Goal: Task Accomplishment & Management: Manage account settings

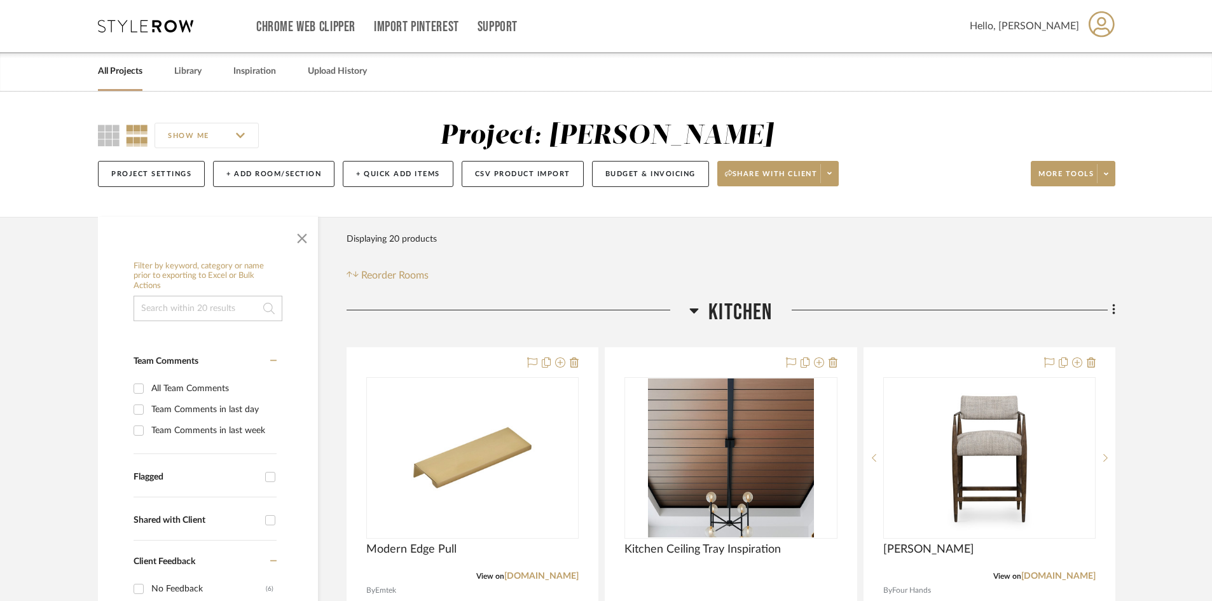
click at [145, 32] on icon at bounding box center [145, 26] width 95 height 13
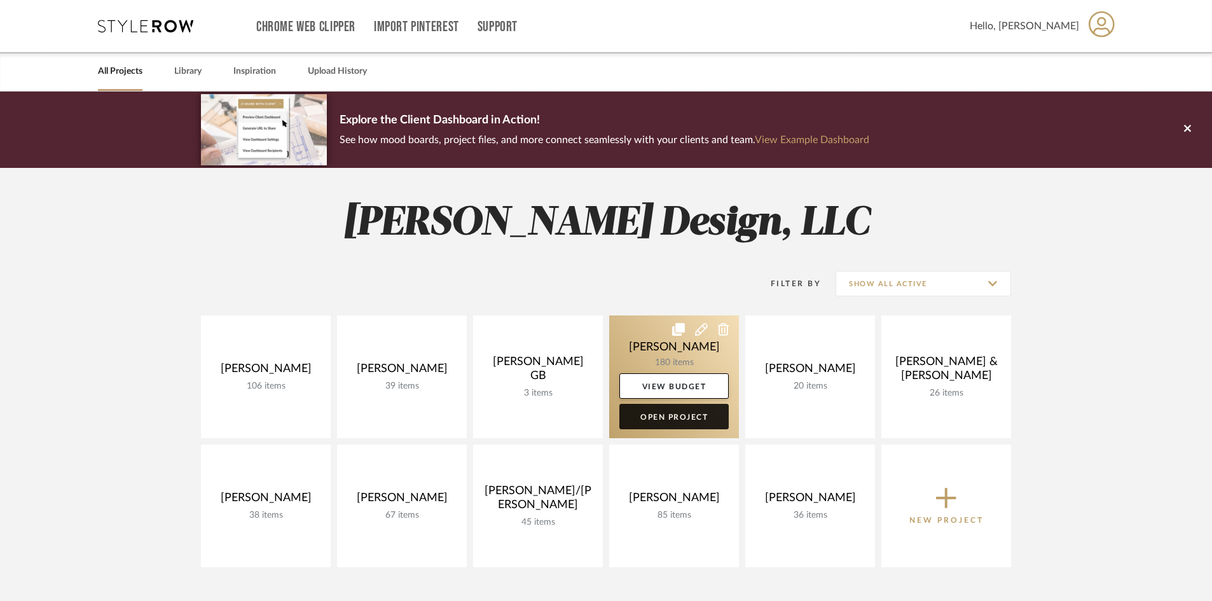
click at [675, 415] on link "Open Project" at bounding box center [673, 416] width 109 height 25
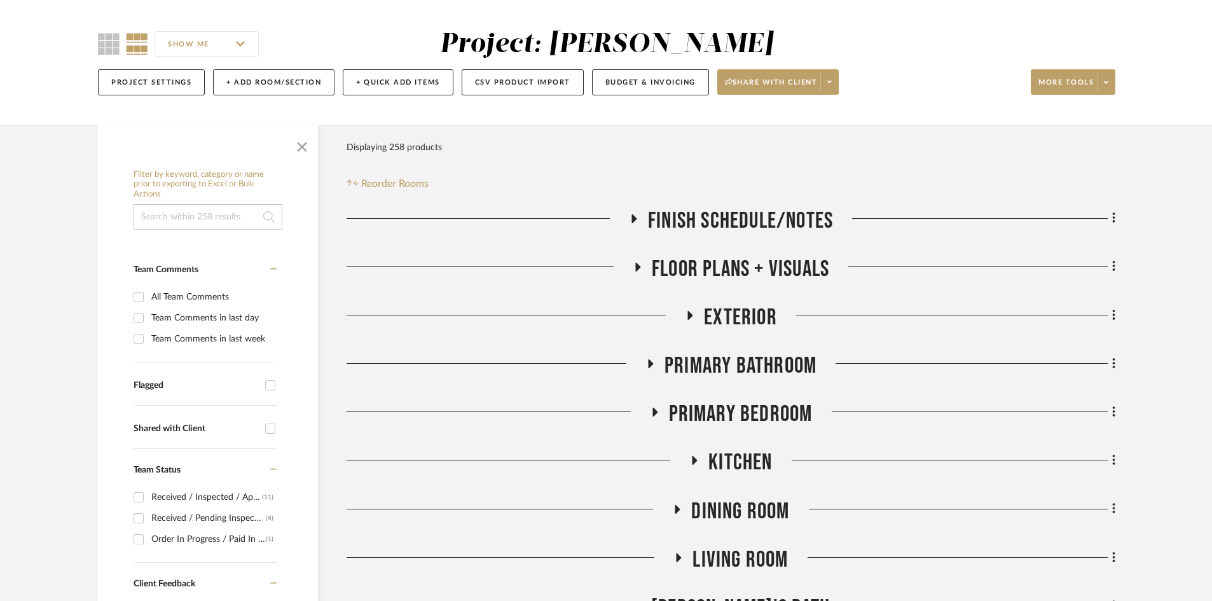
scroll to position [127, 0]
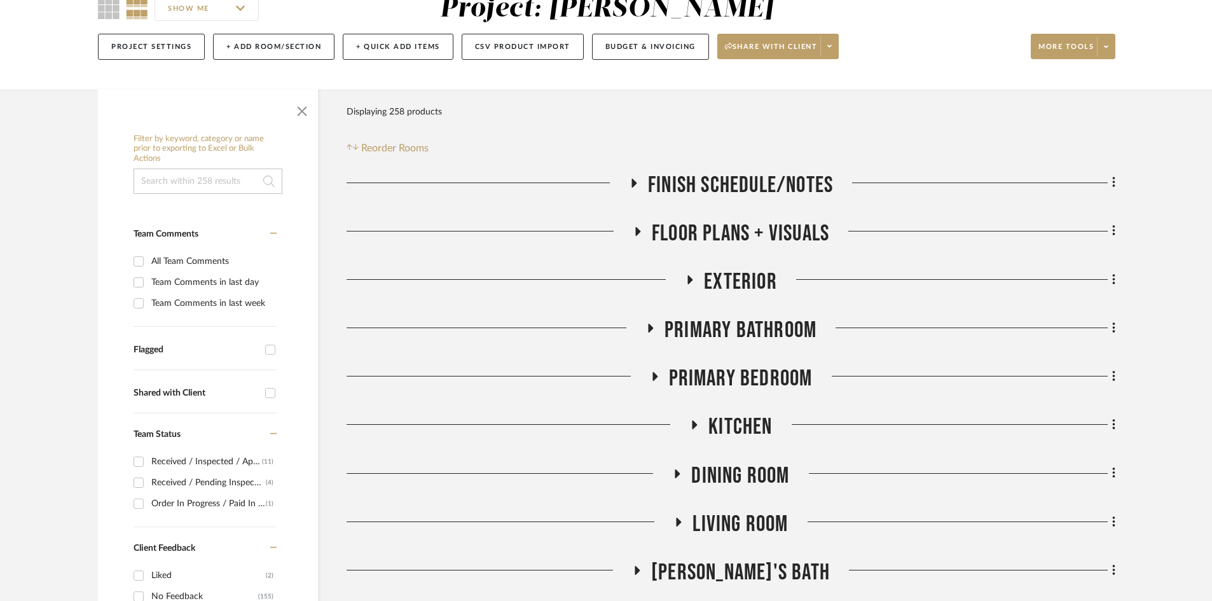
click at [769, 330] on span "Primary Bathroom" at bounding box center [740, 330] width 152 height 27
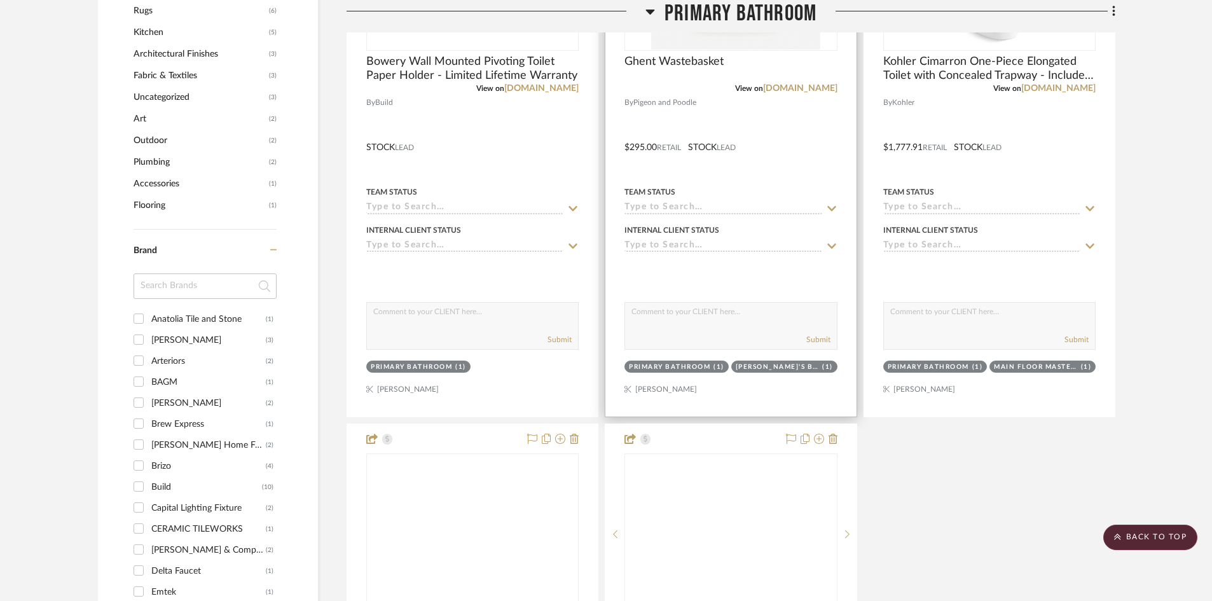
scroll to position [1208, 0]
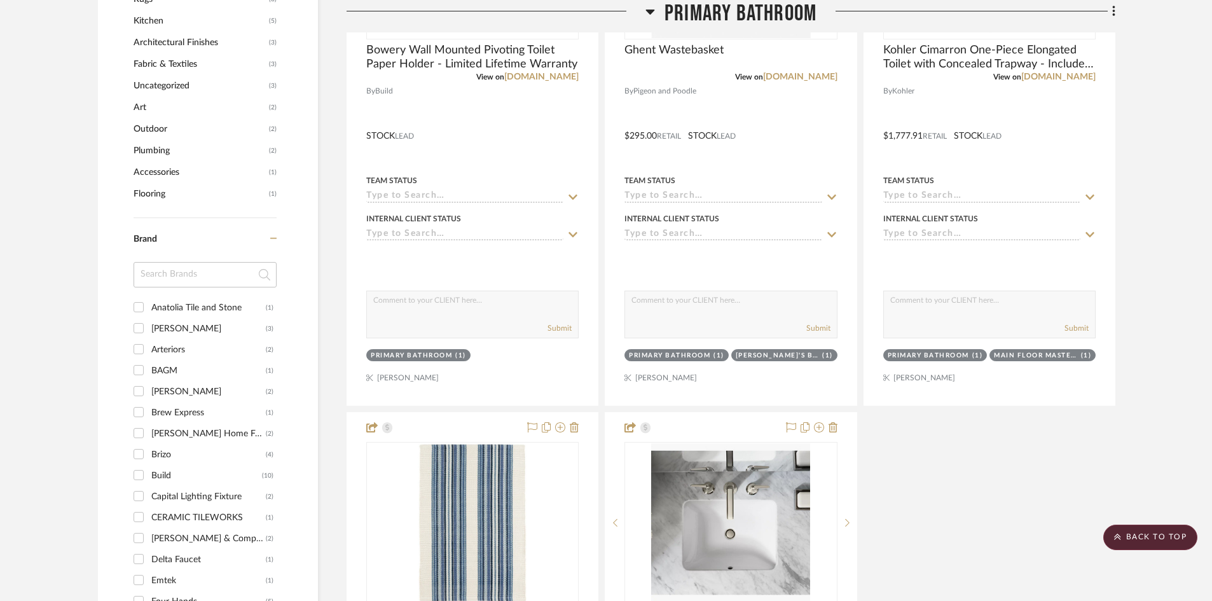
click at [754, 7] on span "Primary Bathroom" at bounding box center [740, 13] width 152 height 27
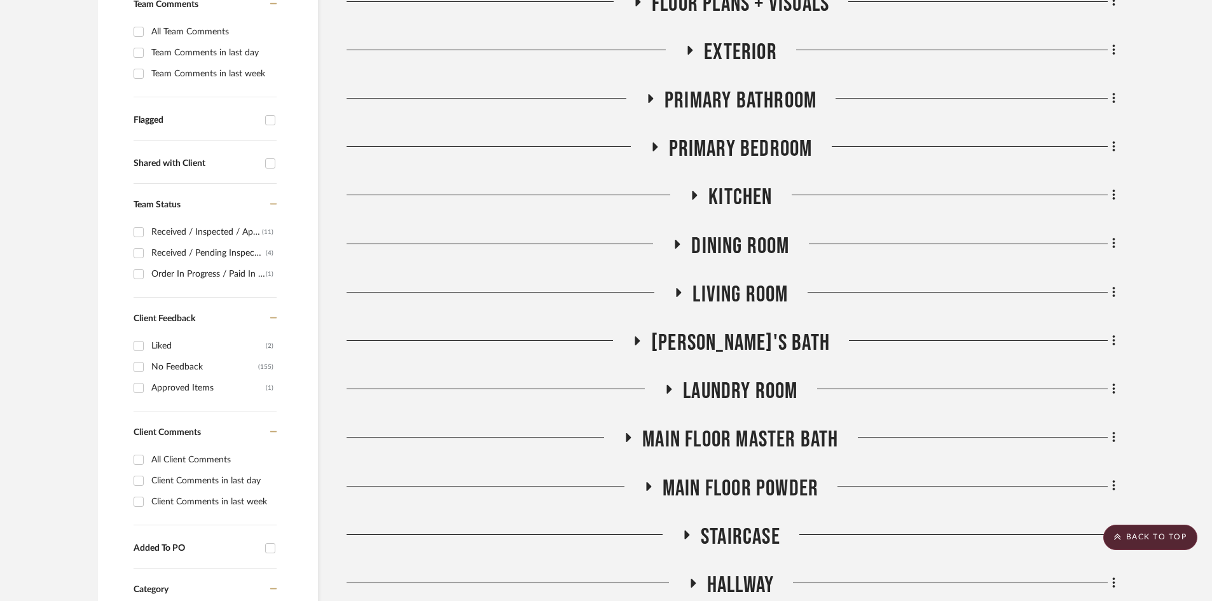
scroll to position [381, 0]
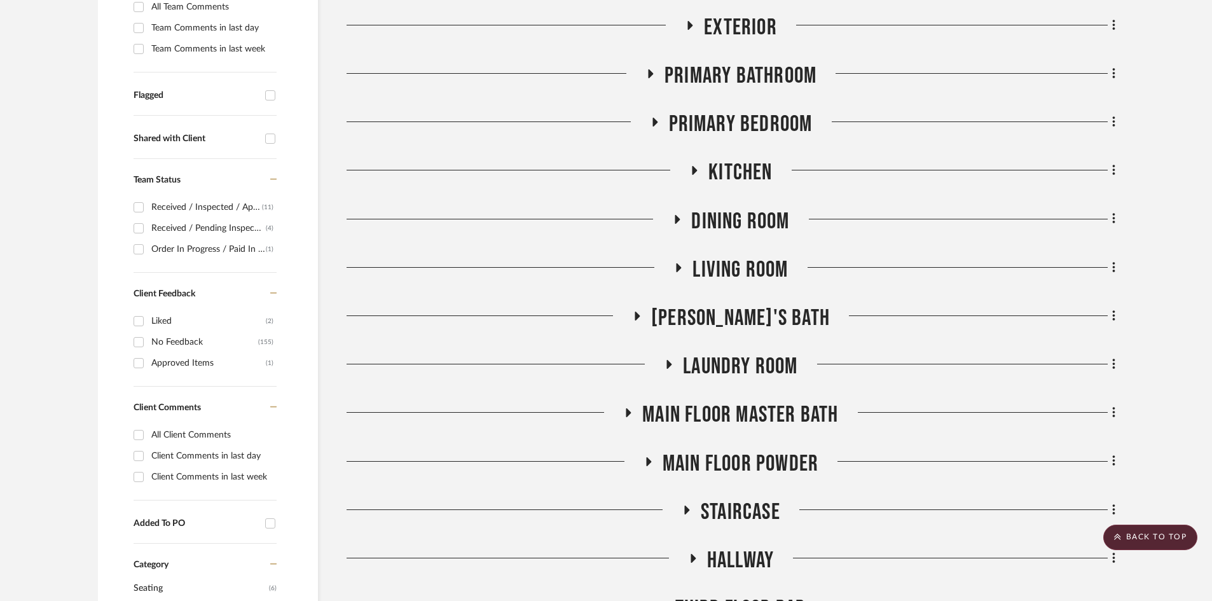
click at [767, 414] on span "Main Floor Master Bath" at bounding box center [740, 414] width 196 height 27
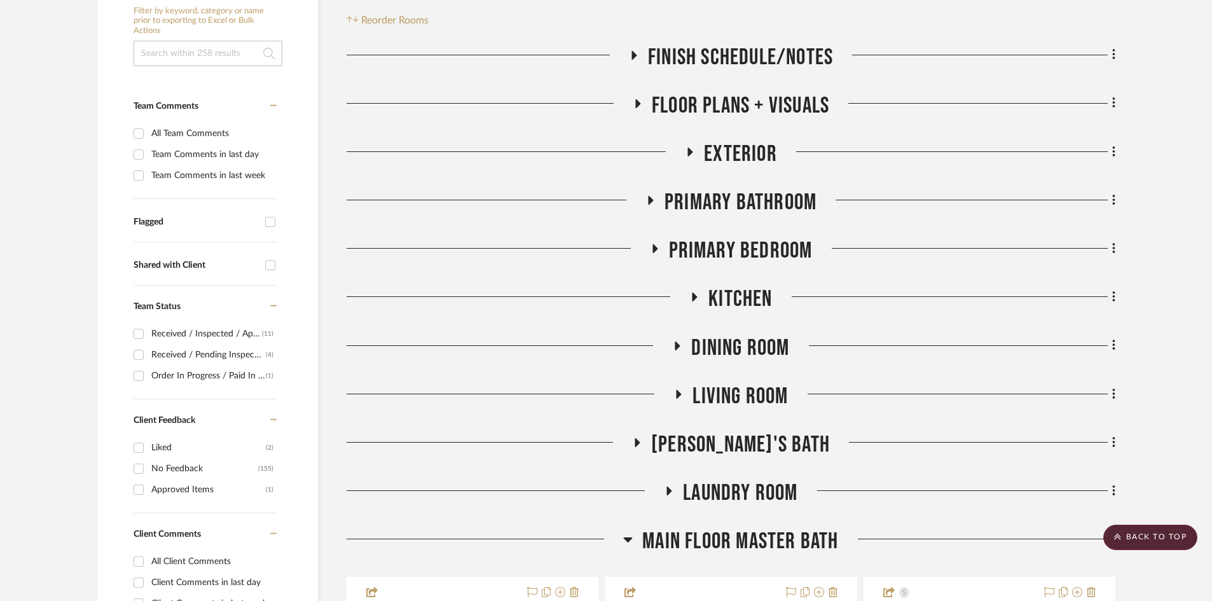
scroll to position [254, 0]
click at [758, 206] on span "Primary Bathroom" at bounding box center [740, 202] width 152 height 27
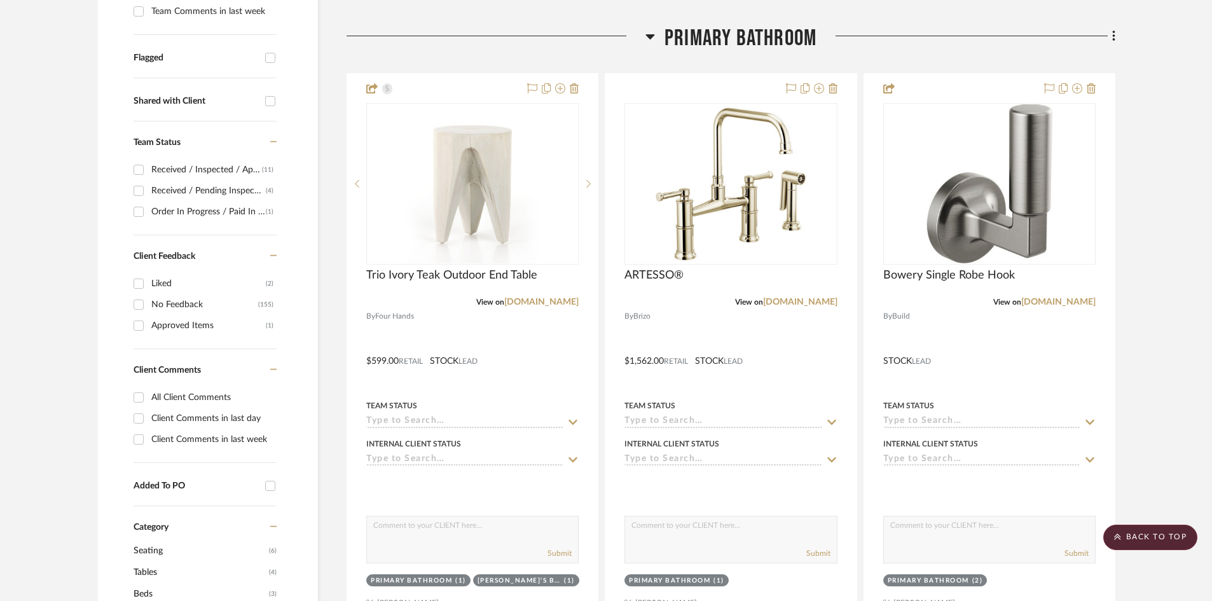
scroll to position [445, 0]
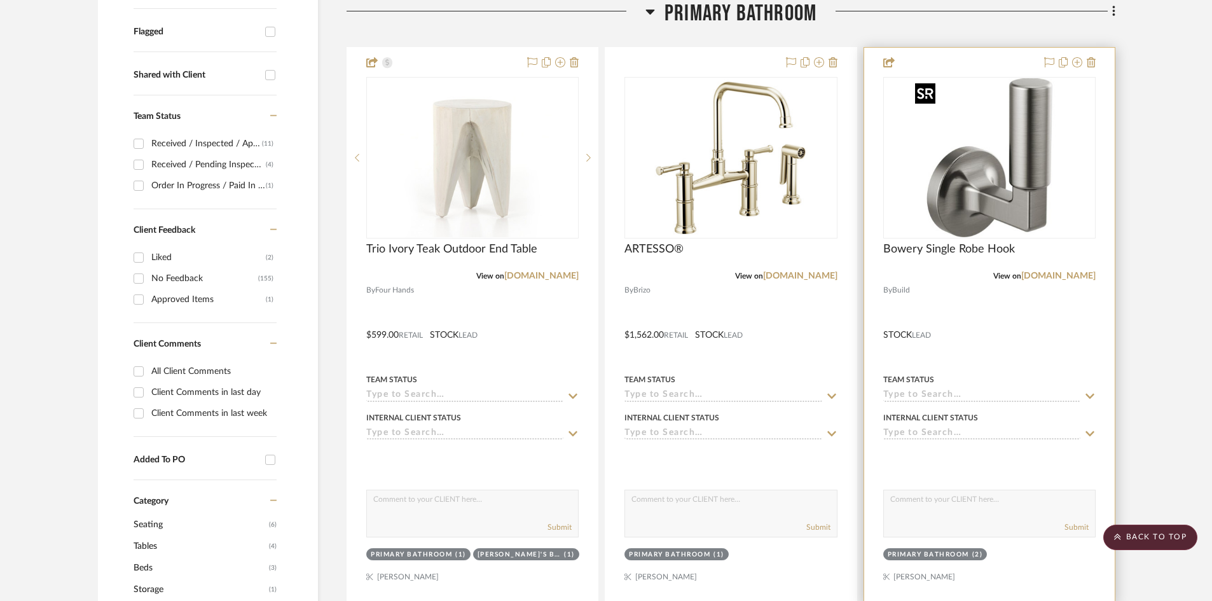
click at [1025, 215] on img "0" at bounding box center [989, 157] width 159 height 159
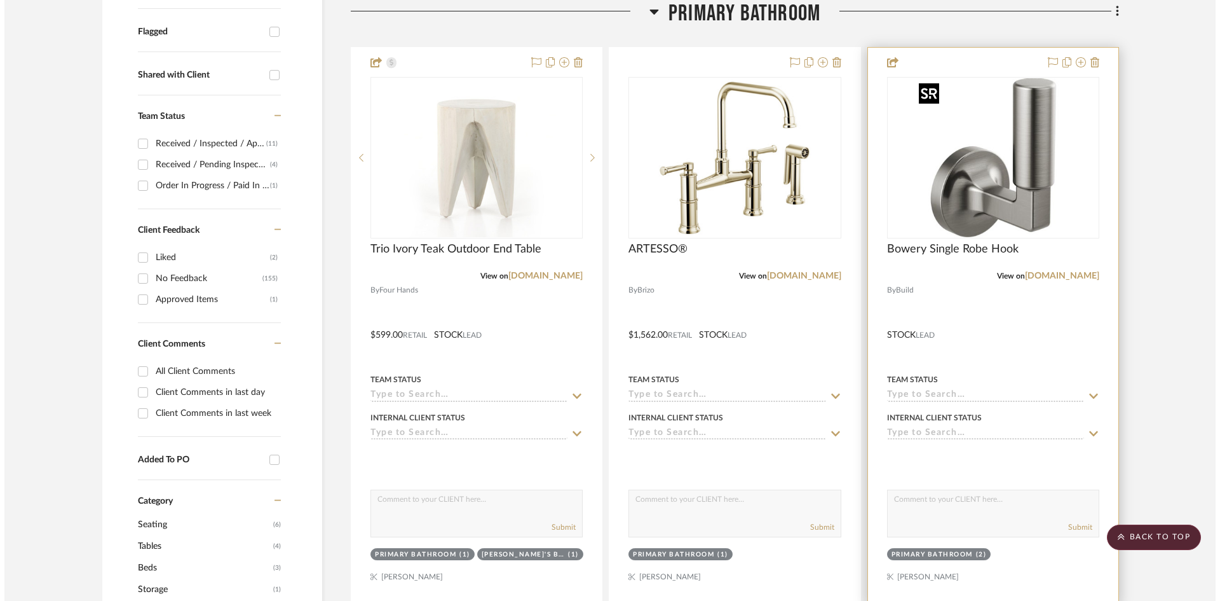
scroll to position [0, 0]
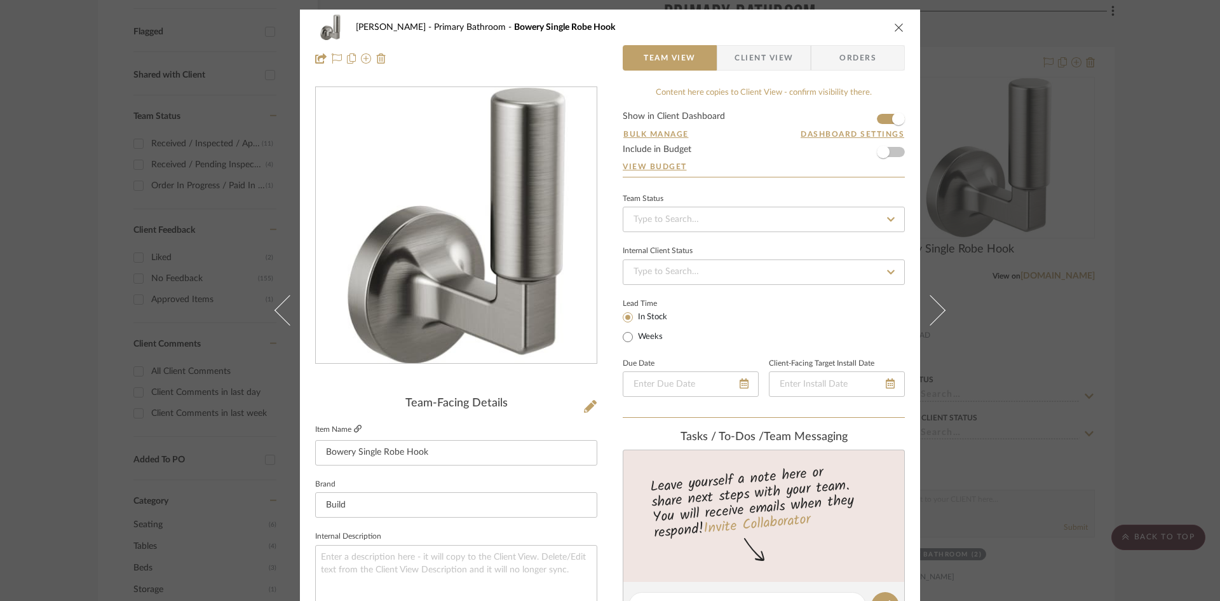
click at [354, 428] on icon at bounding box center [358, 429] width 8 height 8
click at [894, 24] on icon "close" at bounding box center [899, 27] width 10 height 10
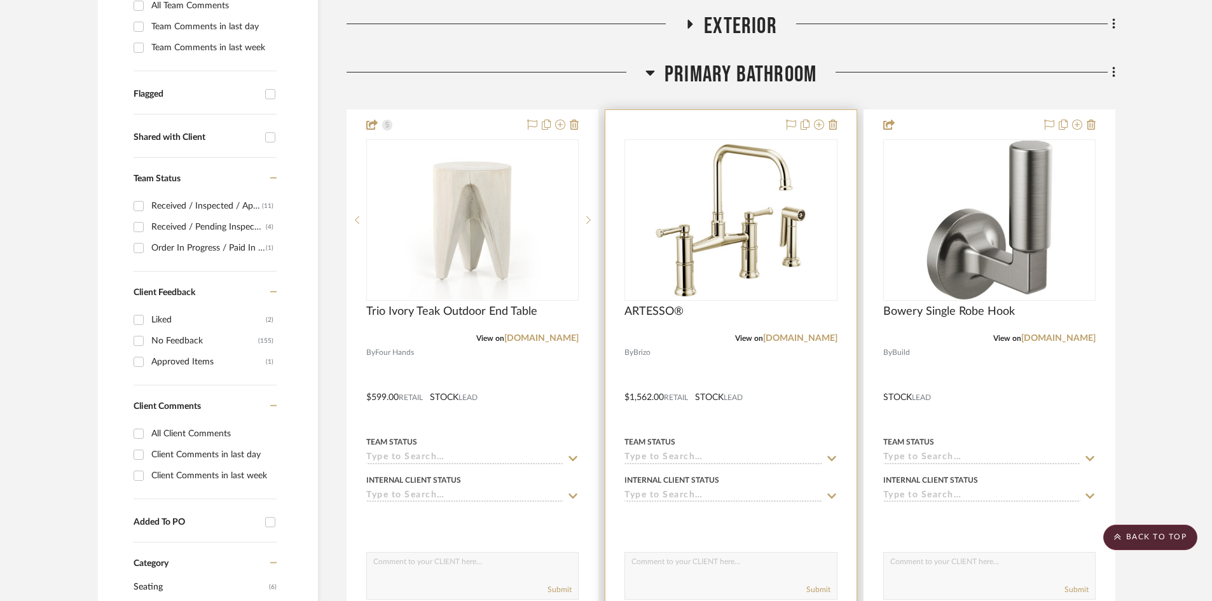
scroll to position [381, 0]
click at [833, 125] on icon at bounding box center [832, 126] width 9 height 10
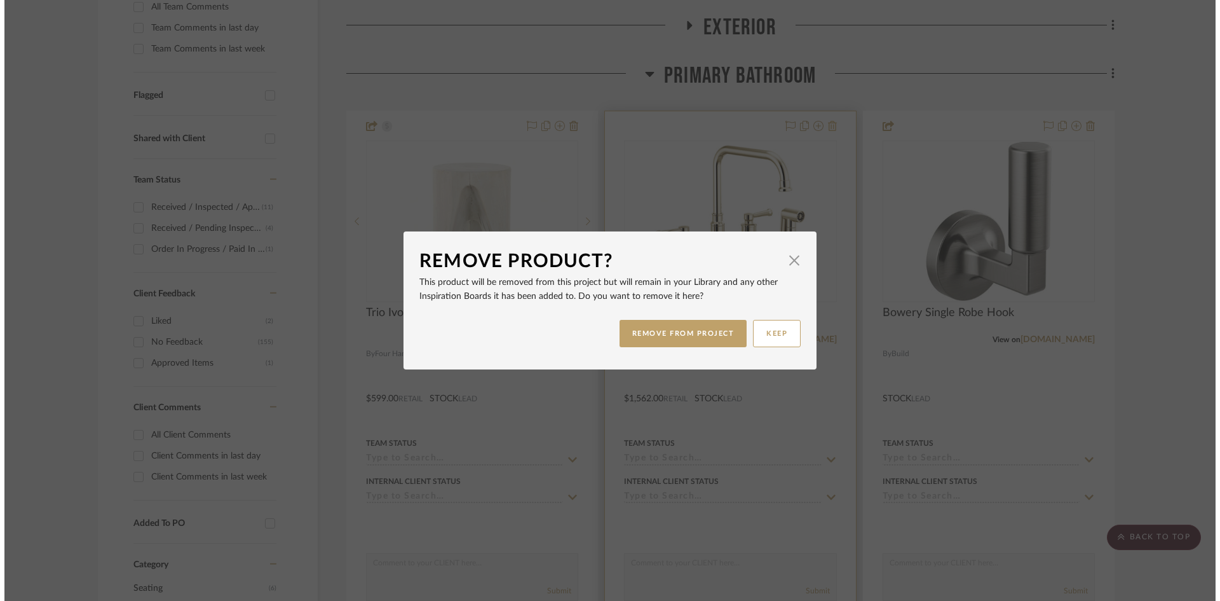
scroll to position [0, 0]
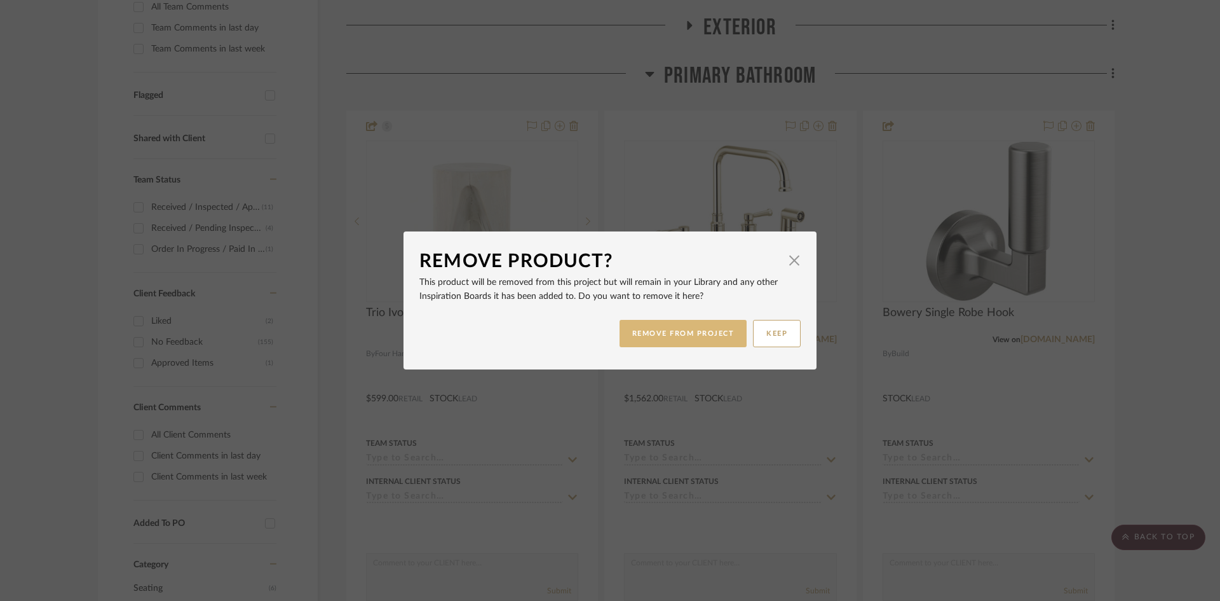
click at [692, 332] on button "REMOVE FROM PROJECT" at bounding box center [684, 333] width 128 height 27
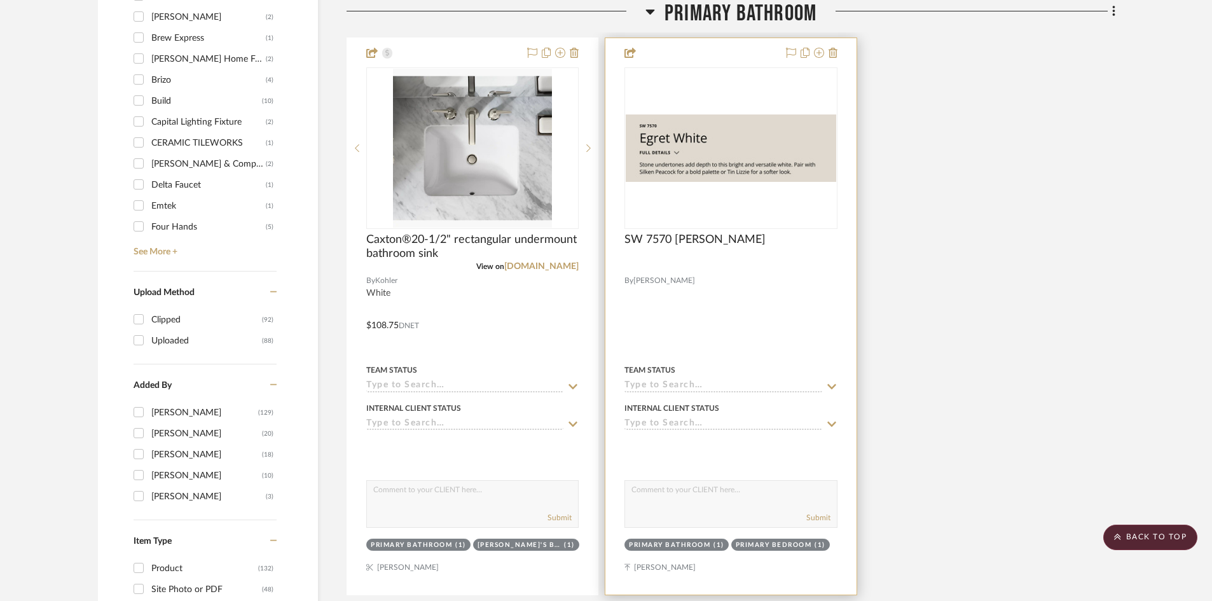
scroll to position [1716, 0]
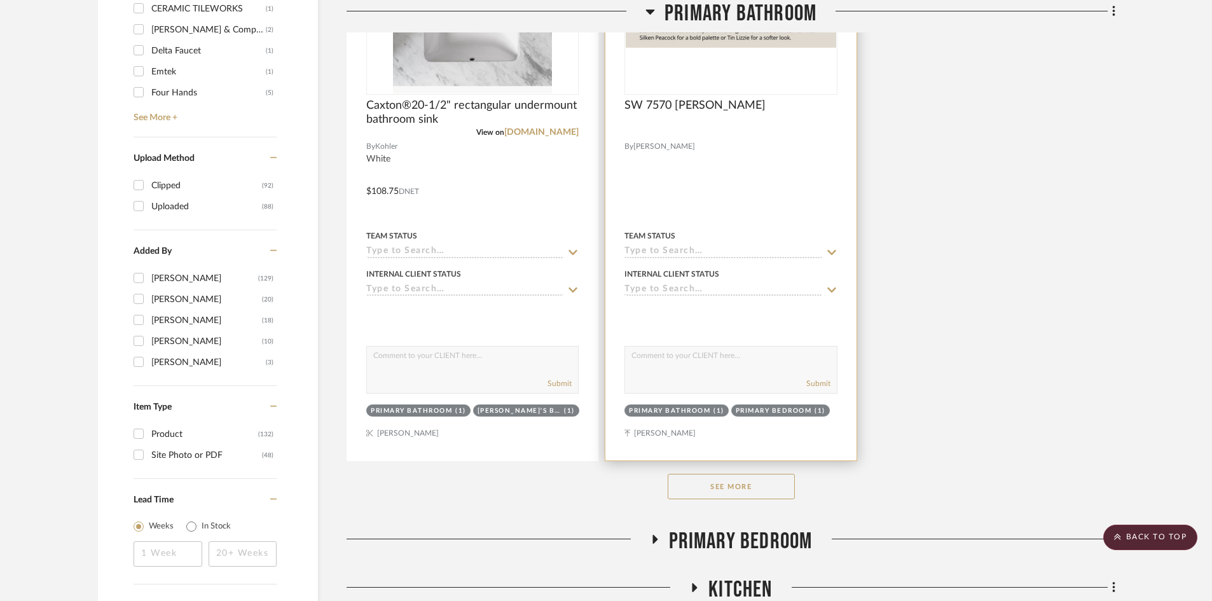
click at [744, 483] on button "See More" at bounding box center [730, 486] width 127 height 25
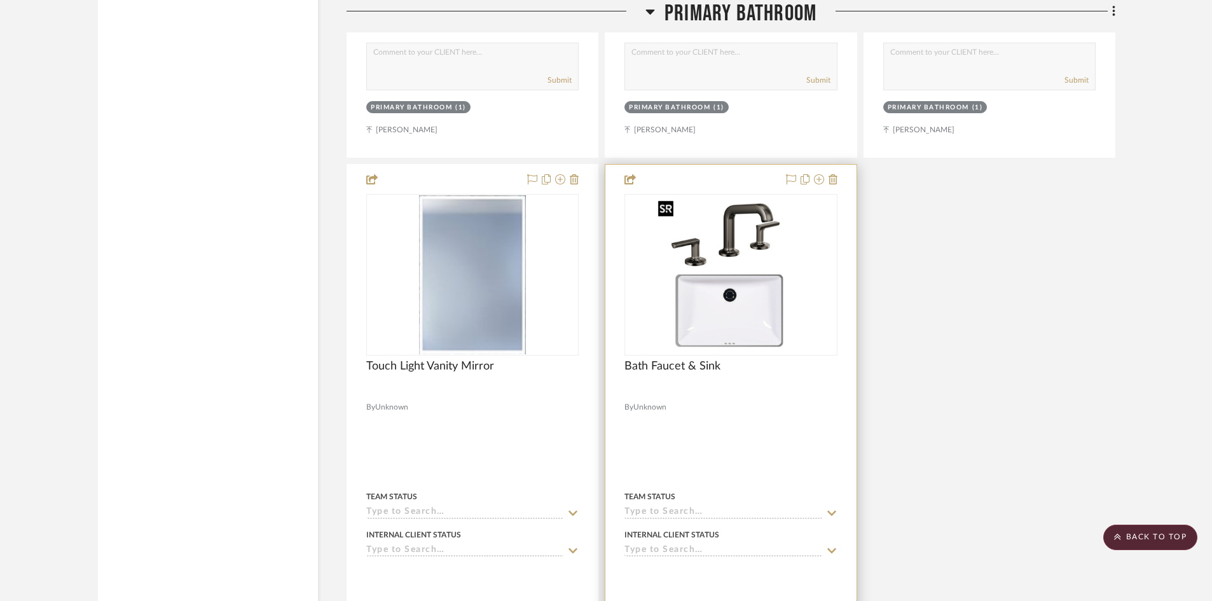
scroll to position [5403, 0]
click at [753, 393] on div at bounding box center [730, 391] width 212 height 11
click at [798, 306] on img "0" at bounding box center [731, 274] width 156 height 159
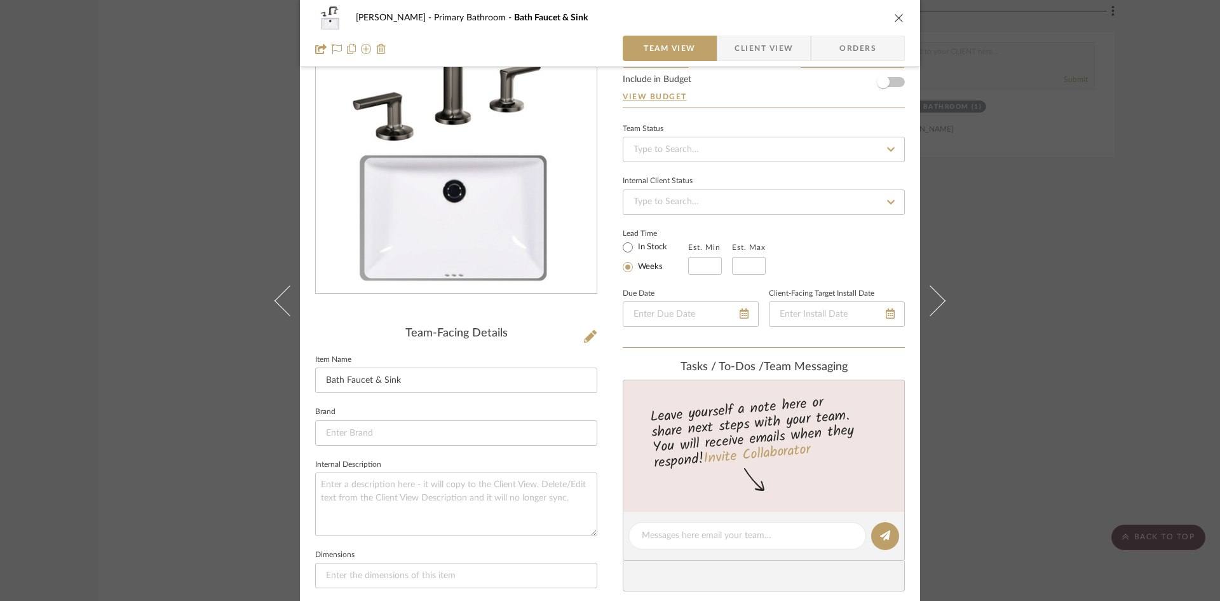
scroll to position [64, 0]
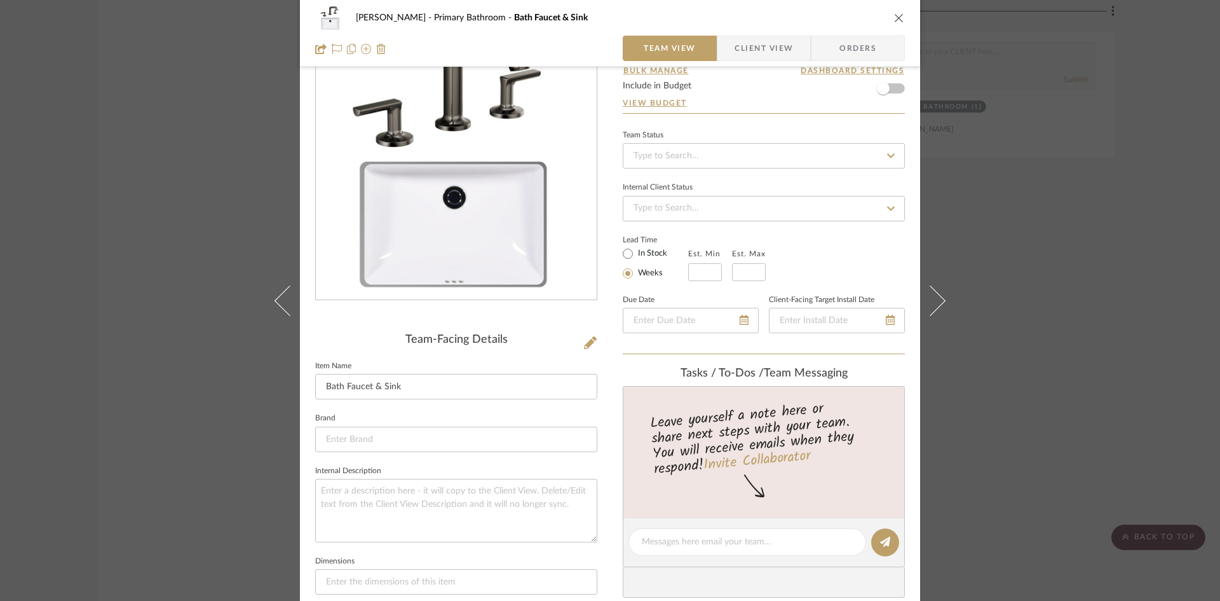
drag, startPoint x: 895, startPoint y: 17, endPoint x: 885, endPoint y: 26, distance: 13.5
click at [895, 17] on icon "close" at bounding box center [899, 18] width 10 height 10
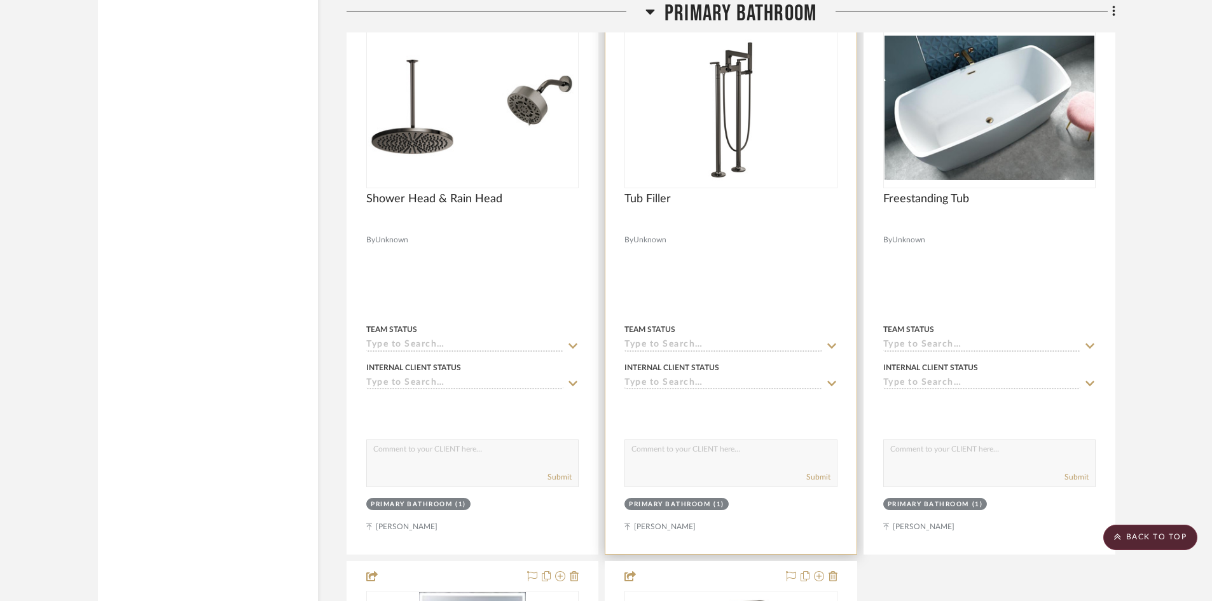
scroll to position [4895, 0]
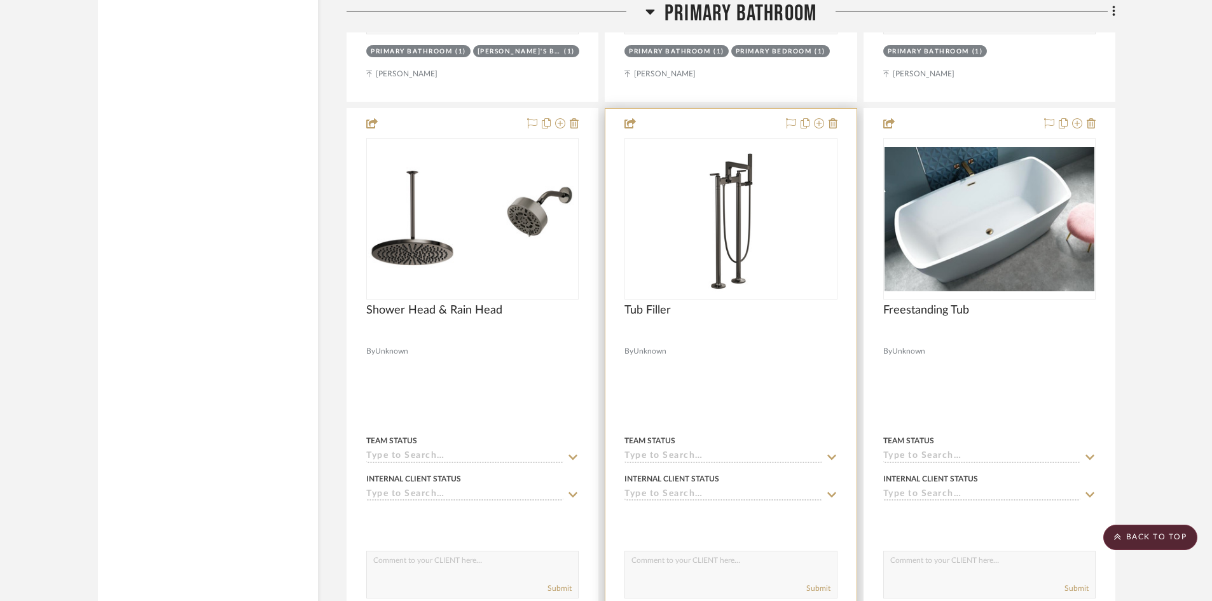
click at [705, 322] on div "Tub Filler" at bounding box center [730, 317] width 212 height 28
click at [751, 267] on img "0" at bounding box center [731, 218] width 111 height 159
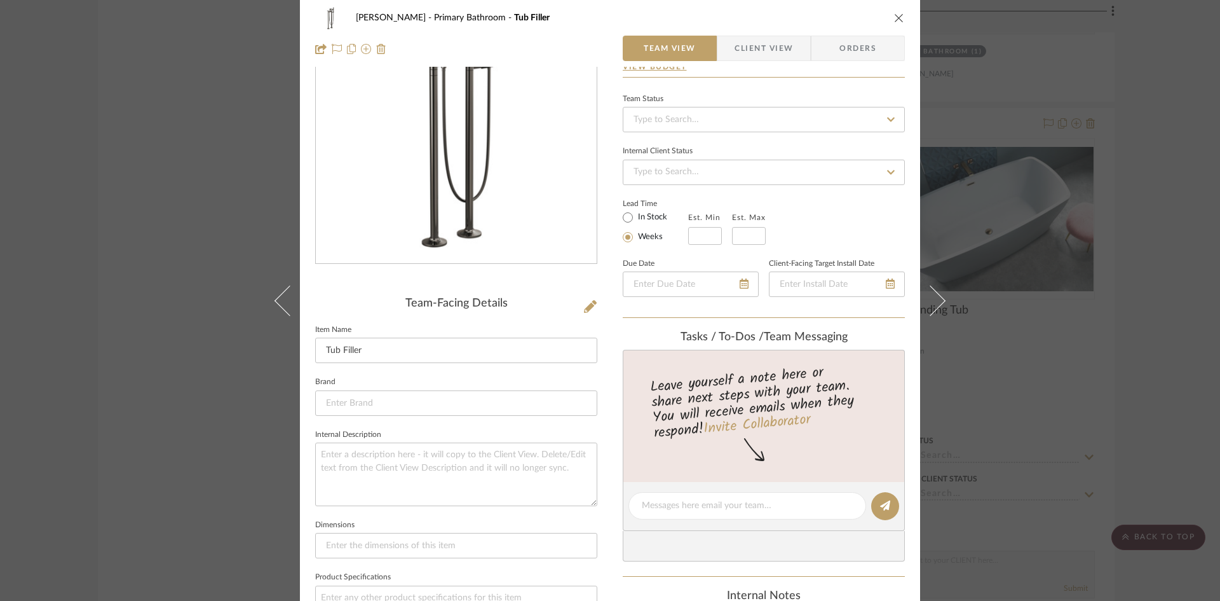
scroll to position [0, 0]
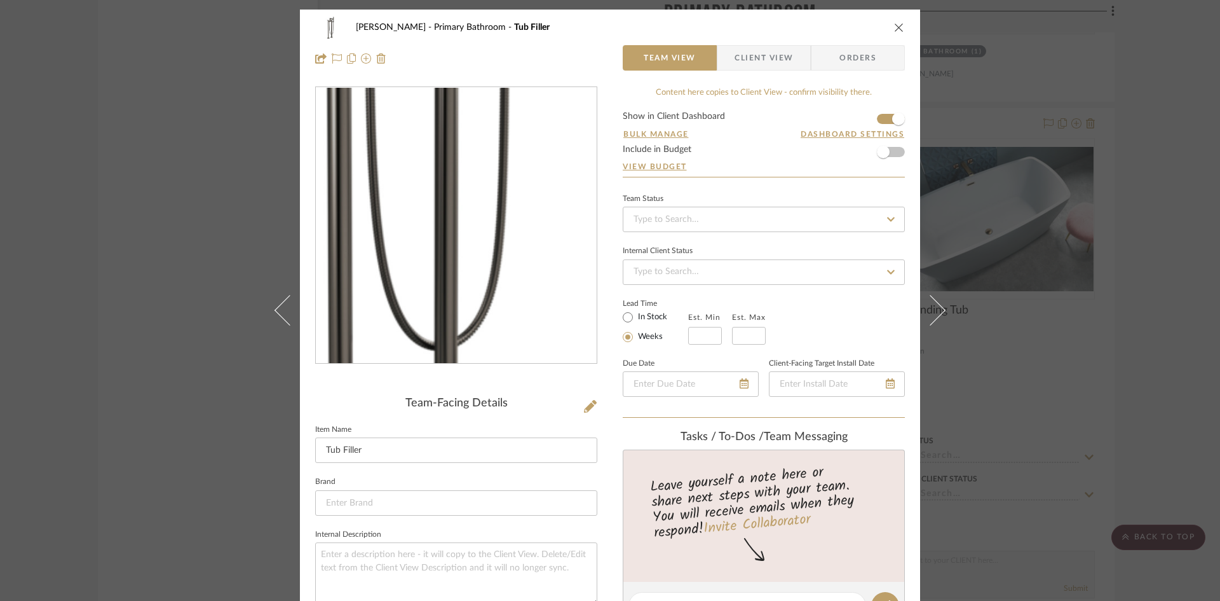
click at [468, 261] on img "0" at bounding box center [456, 226] width 192 height 276
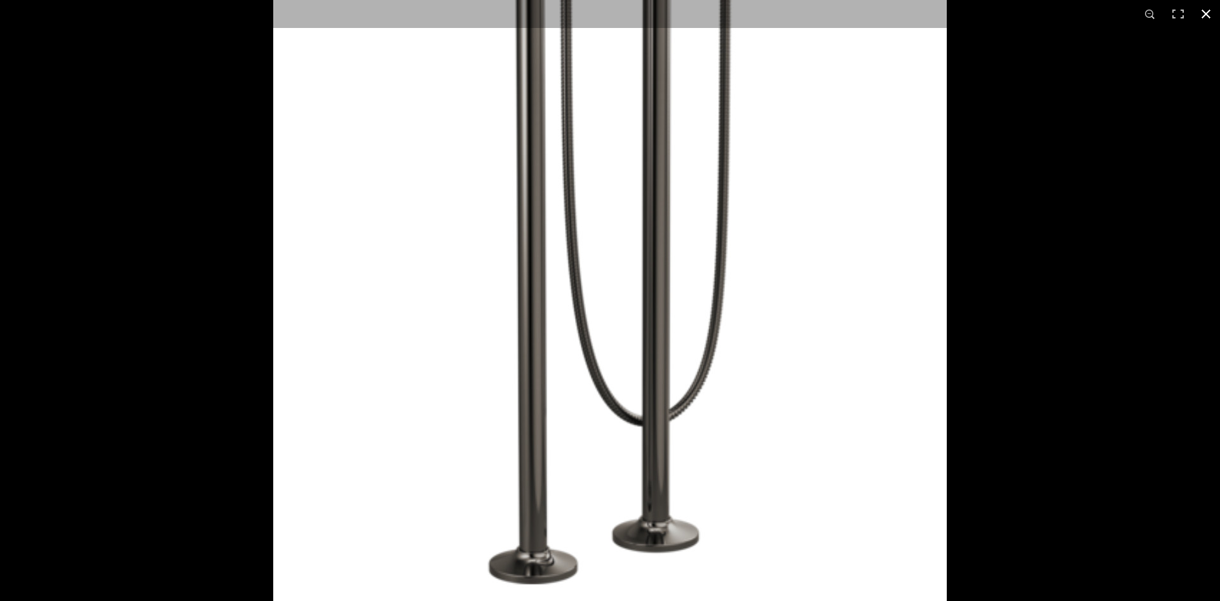
click at [1208, 14] on button at bounding box center [1207, 14] width 28 height 28
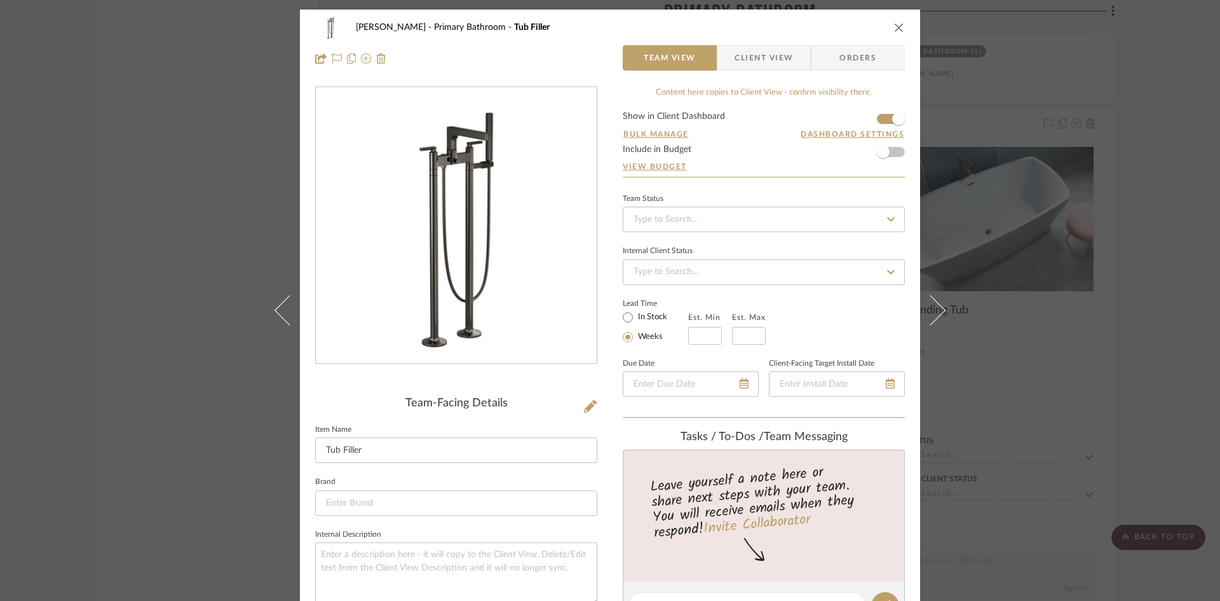
click at [899, 28] on icon "close" at bounding box center [899, 27] width 10 height 10
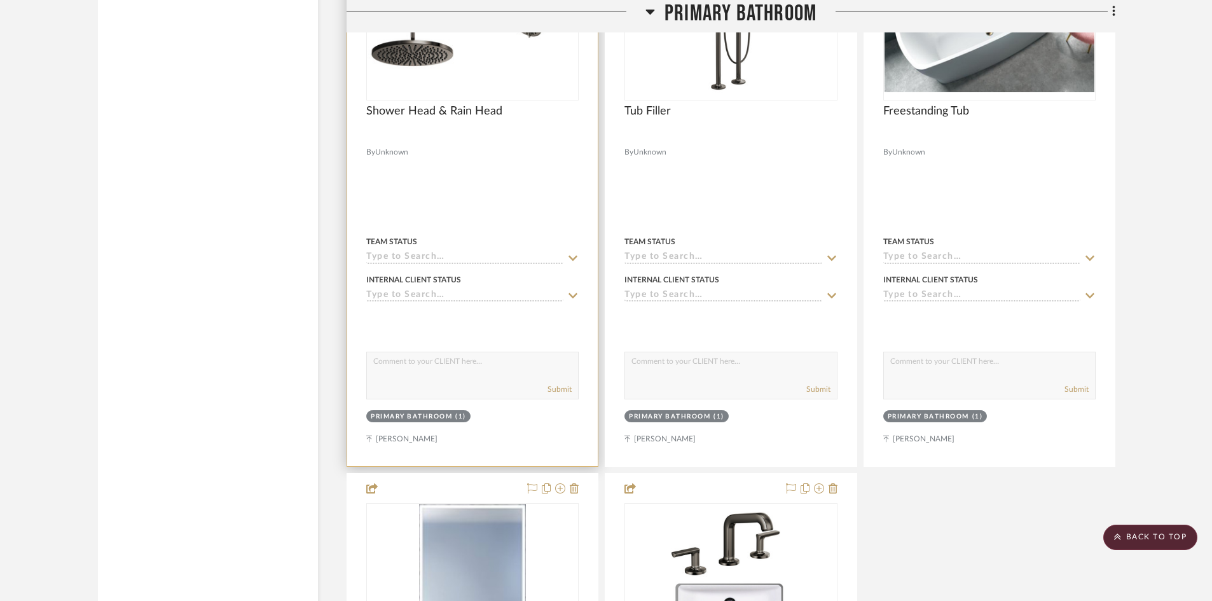
scroll to position [5085, 0]
